Goal: Check status: Check status

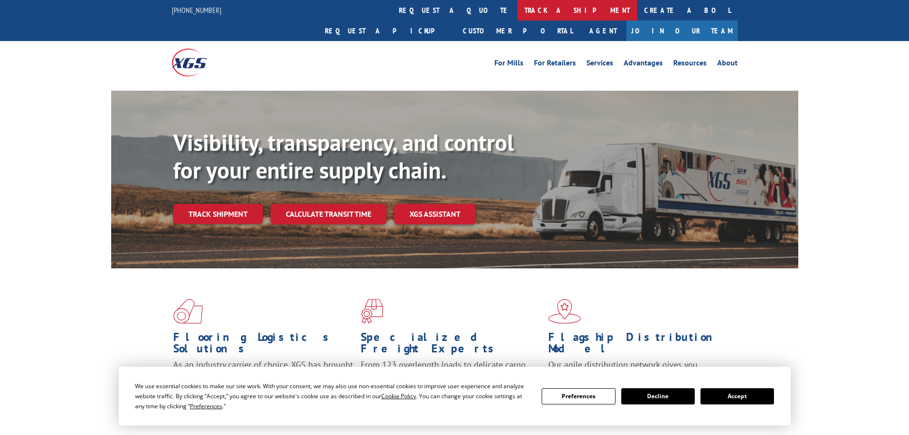
click at [517, 10] on link "track a shipment" at bounding box center [577, 10] width 120 height 21
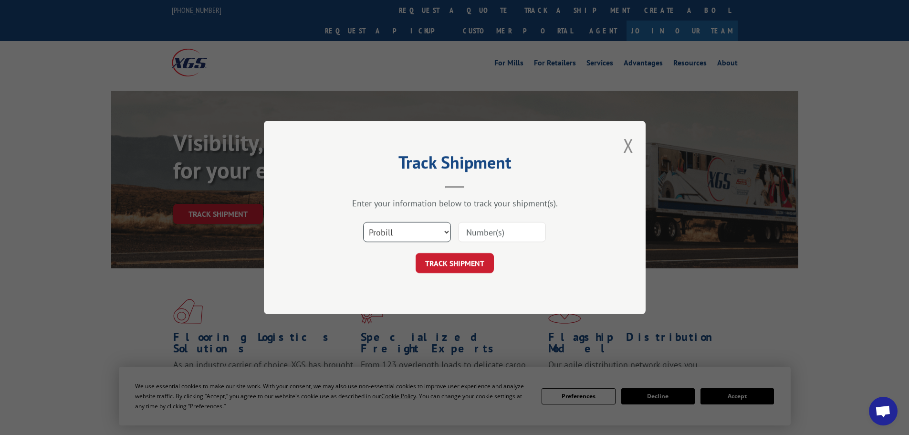
click at [445, 230] on select "Select category... Probill BOL PO" at bounding box center [407, 232] width 88 height 20
select select "bol"
click at [363, 222] on select "Select category... Probill BOL PO" at bounding box center [407, 232] width 88 height 20
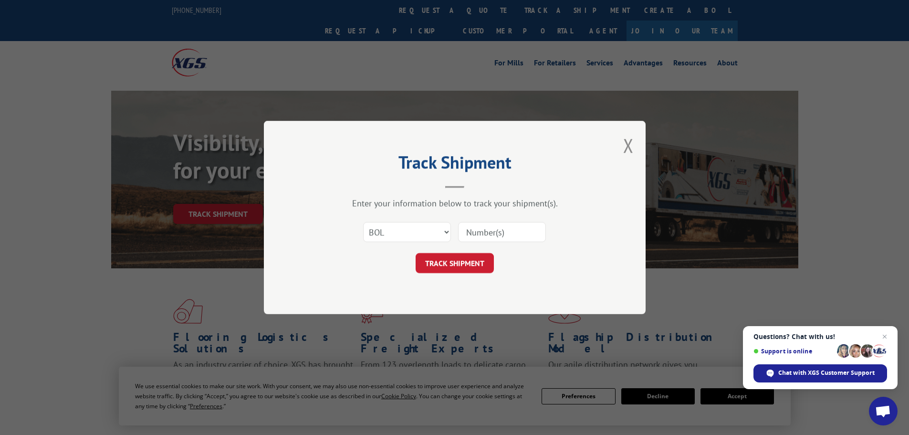
paste input "6045846"
type input "6045846"
click at [453, 259] on button "TRACK SHIPMENT" at bounding box center [454, 263] width 78 height 20
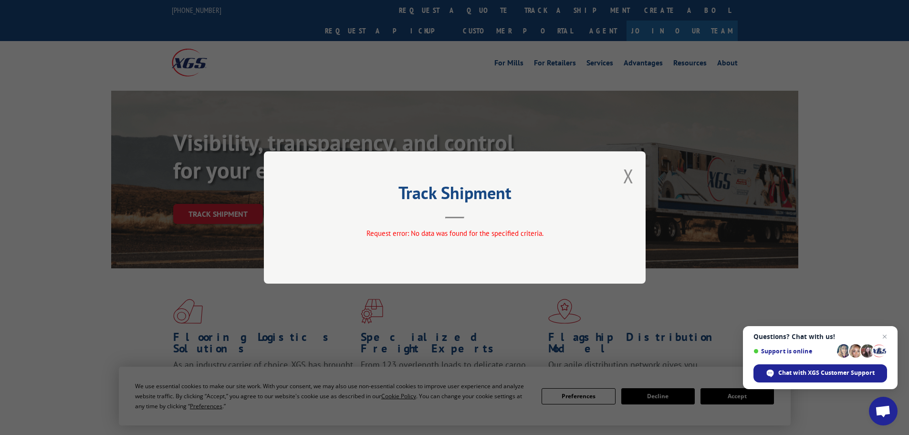
click at [651, 395] on div "Track Shipment Request error: No data was found for the specified criteria." at bounding box center [454, 217] width 909 height 435
click at [664, 396] on div "Track Shipment Request error: No data was found for the specified criteria." at bounding box center [454, 217] width 909 height 435
click at [588, 399] on div "Track Shipment Request error: No data was found for the specified criteria." at bounding box center [454, 217] width 909 height 435
click at [886, 336] on span "Close chat" at bounding box center [885, 337] width 12 height 12
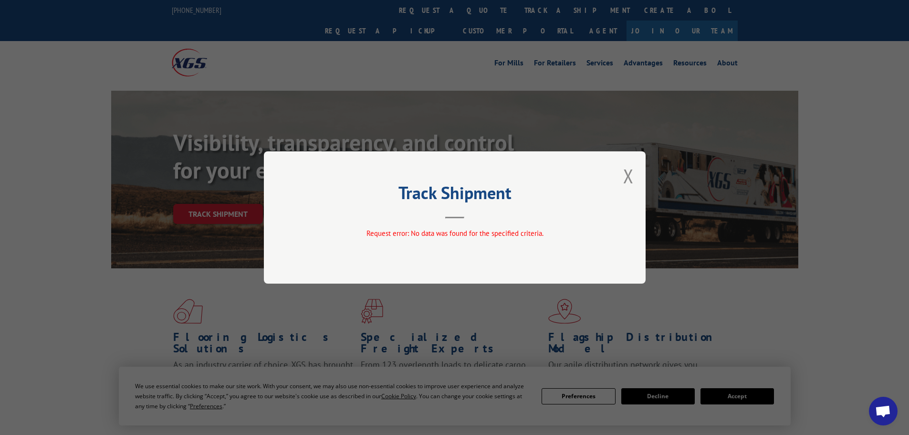
click at [676, 397] on div "Track Shipment Request error: No data was found for the specified criteria." at bounding box center [454, 217] width 909 height 435
click at [624, 170] on button "Close modal" at bounding box center [628, 175] width 10 height 25
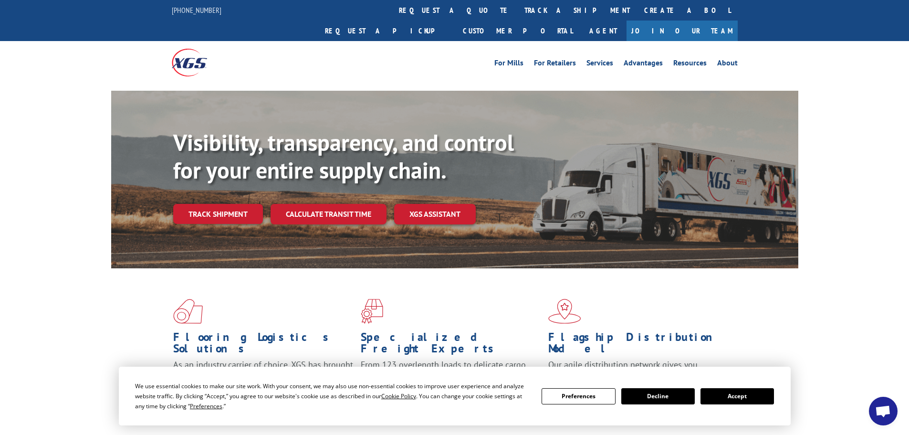
click at [660, 398] on button "Decline" at bounding box center [657, 396] width 73 height 16
